Goal: Task Accomplishment & Management: Manage account settings

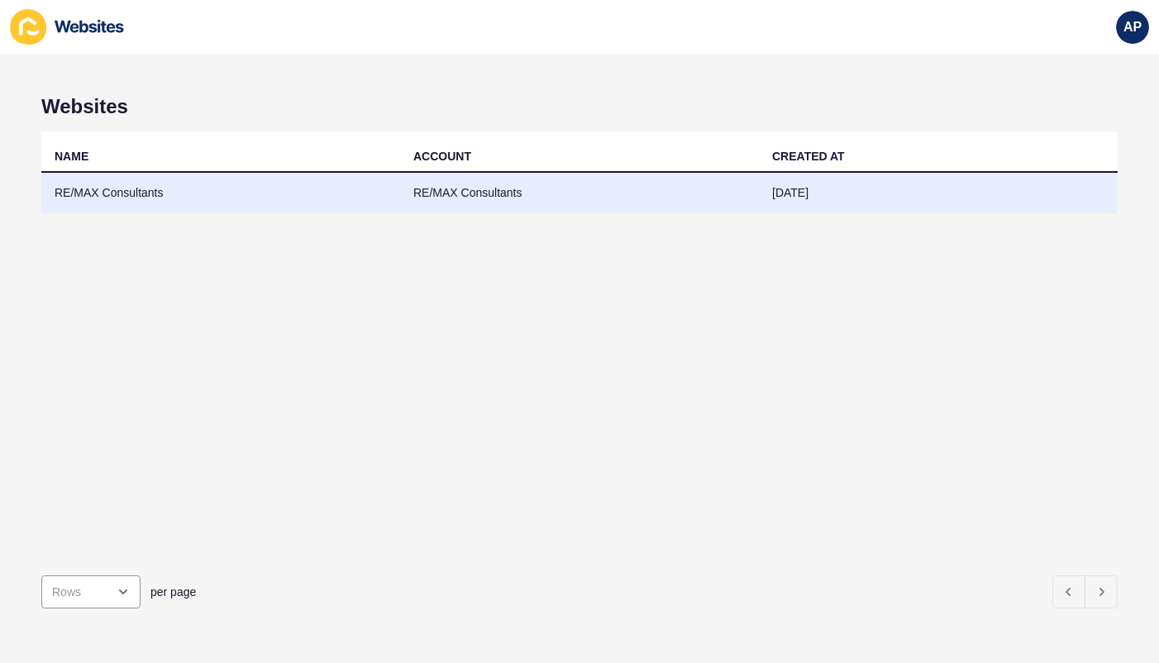
click at [119, 192] on td "RE/MAX Consultants" at bounding box center [220, 193] width 359 height 40
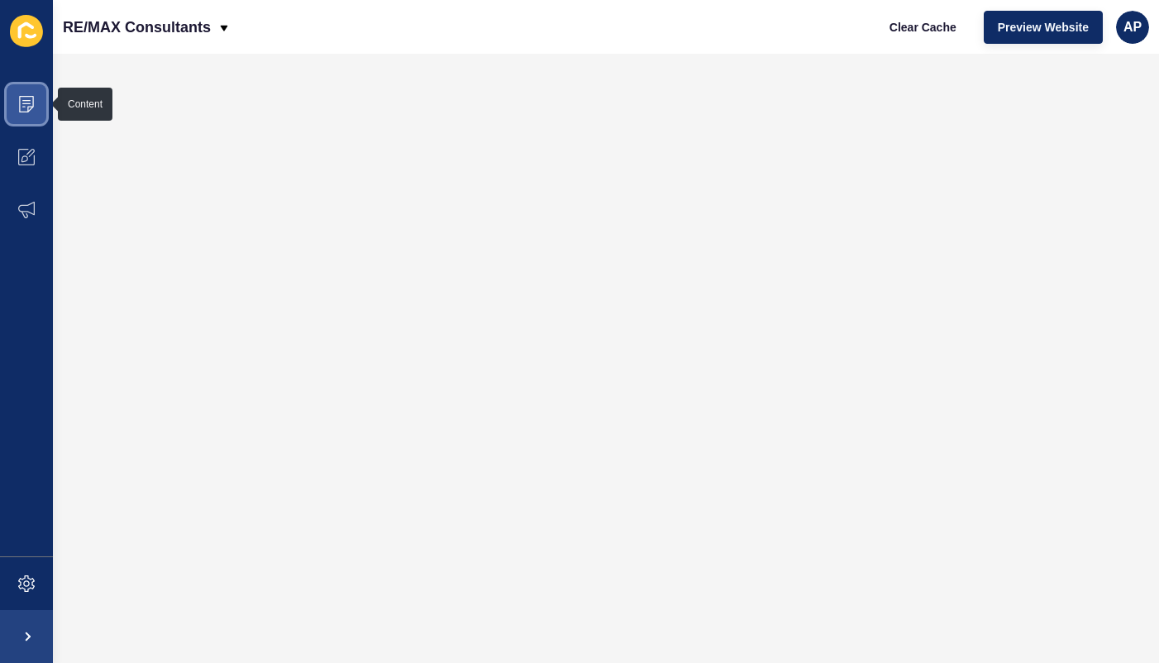
click at [26, 102] on icon at bounding box center [26, 104] width 17 height 17
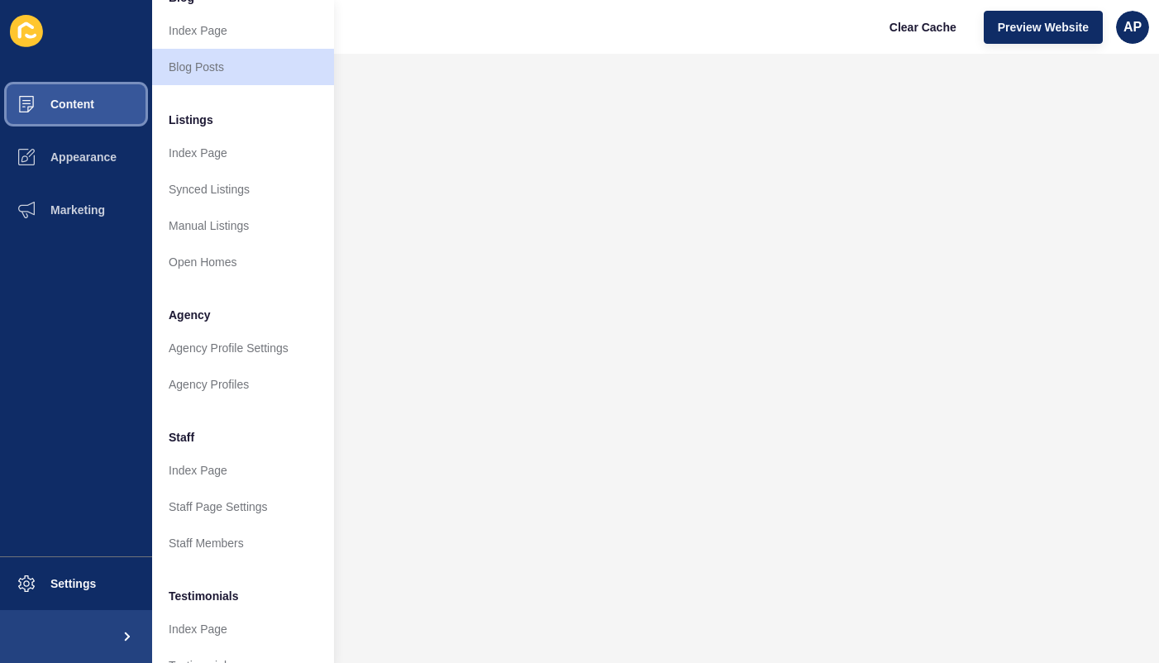
scroll to position [155, 0]
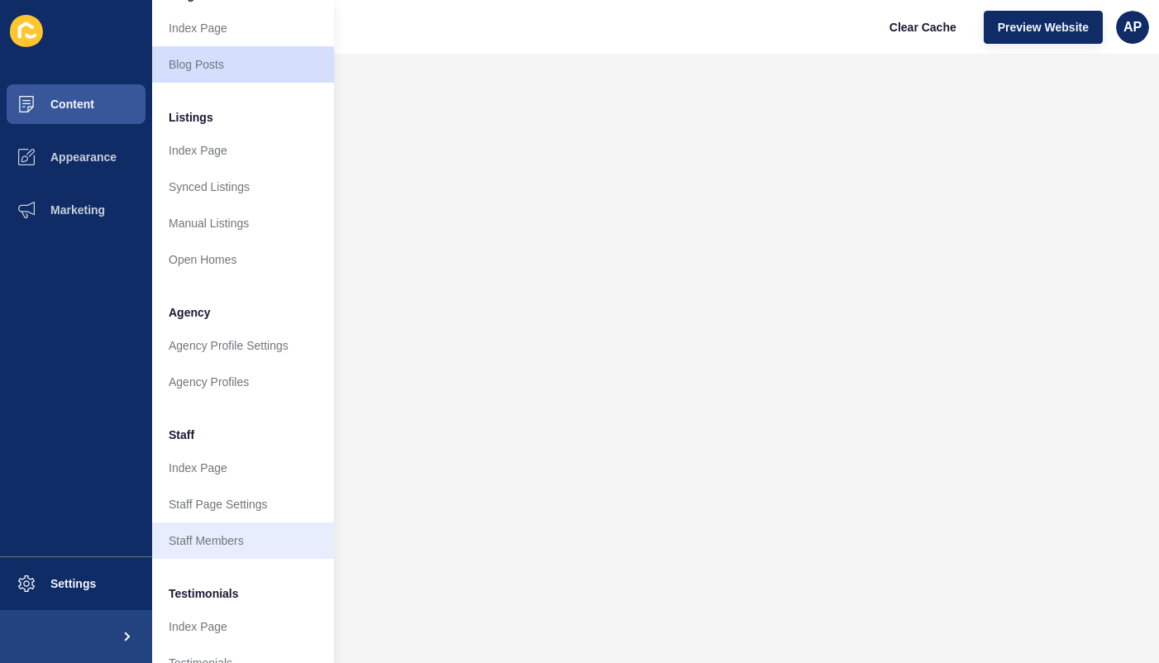
click at [180, 546] on link "Staff Members" at bounding box center [243, 540] width 182 height 36
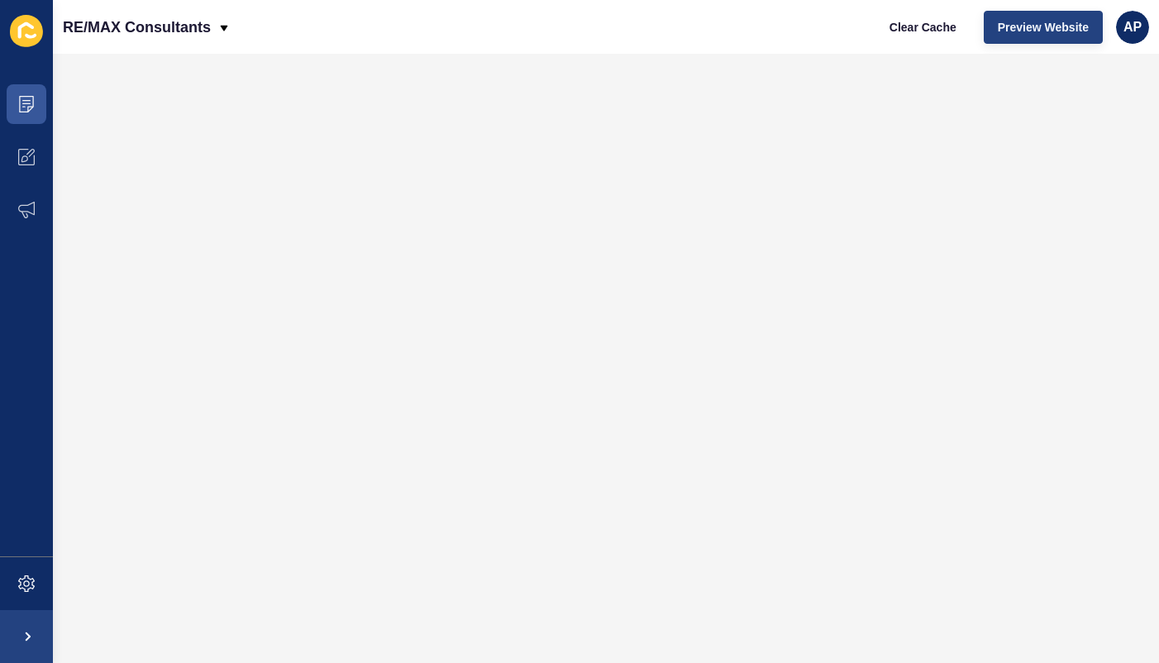
click at [1040, 27] on span "Preview Website" at bounding box center [1043, 27] width 91 height 17
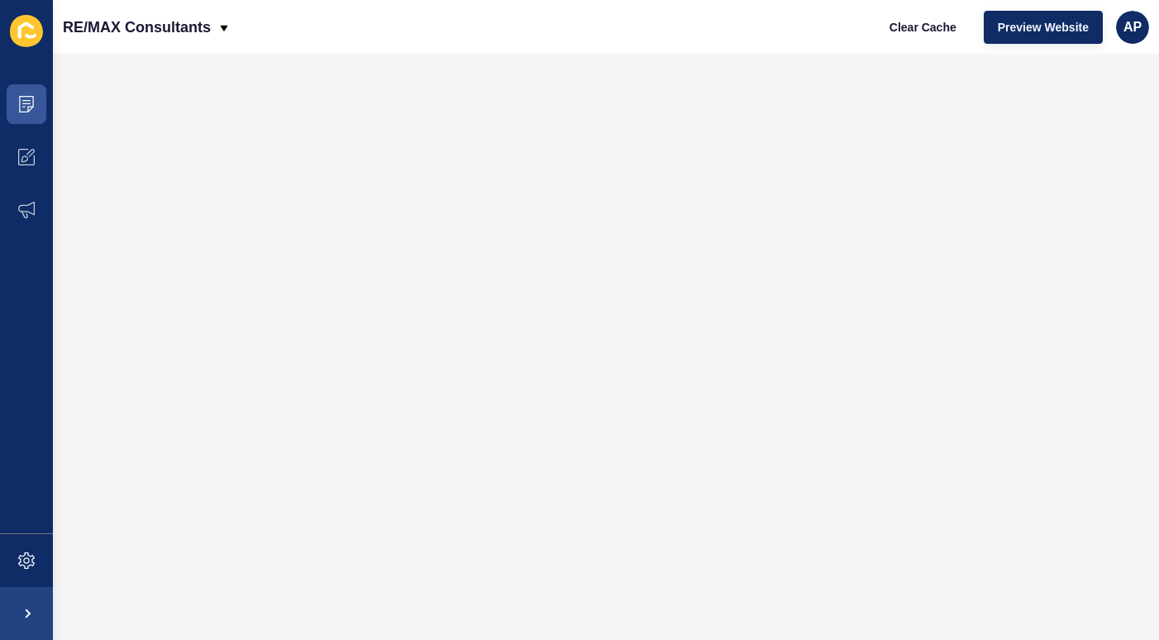
click at [28, 32] on icon at bounding box center [26, 31] width 33 height 32
click at [31, 39] on icon at bounding box center [26, 31] width 33 height 32
click at [23, 32] on icon at bounding box center [26, 31] width 33 height 32
click at [25, 31] on icon at bounding box center [26, 31] width 33 height 32
click at [32, 31] on icon at bounding box center [26, 31] width 33 height 32
